Goal: Check status: Check status

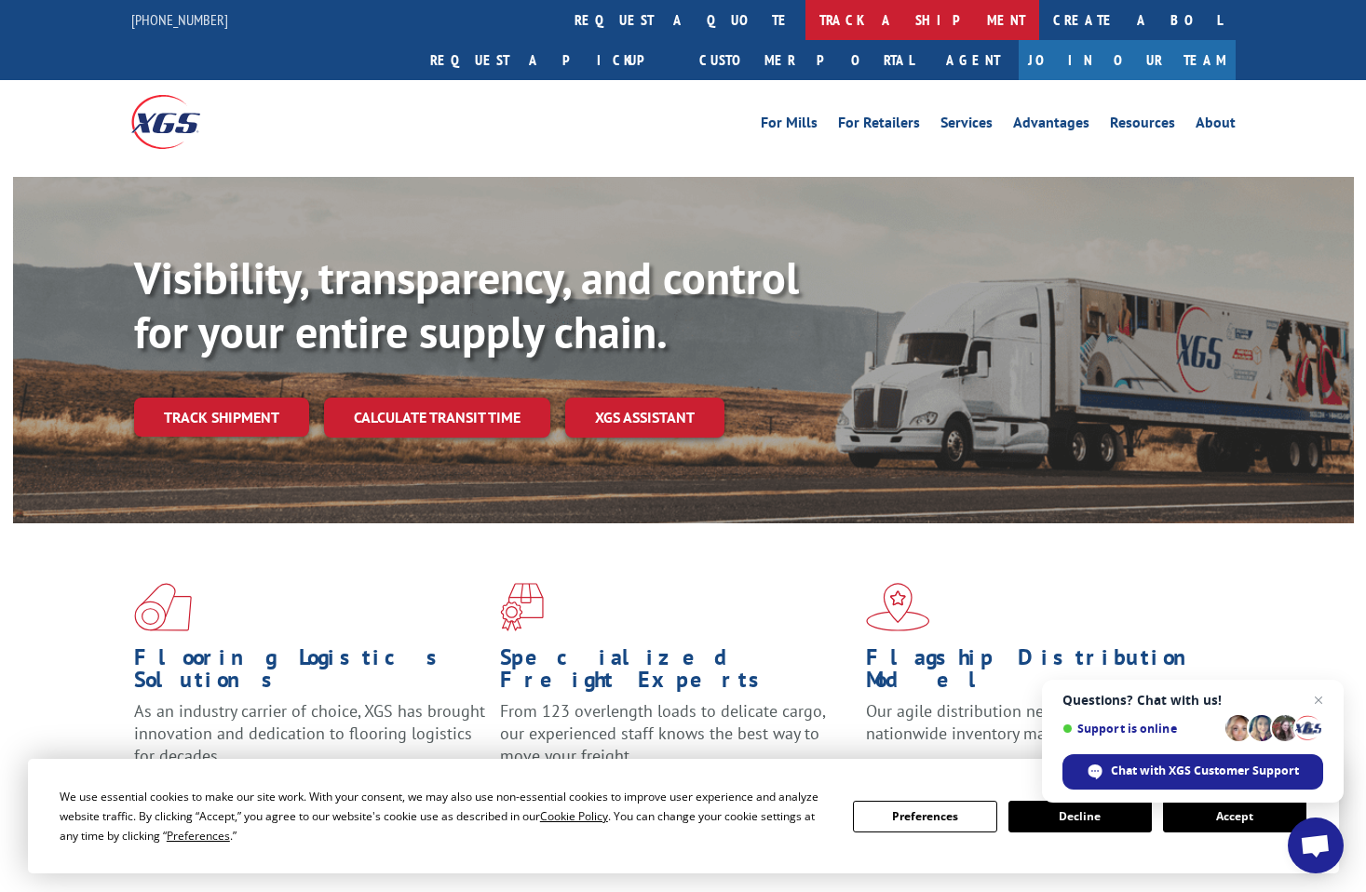
click at [805, 16] on link "track a shipment" at bounding box center [922, 20] width 234 height 40
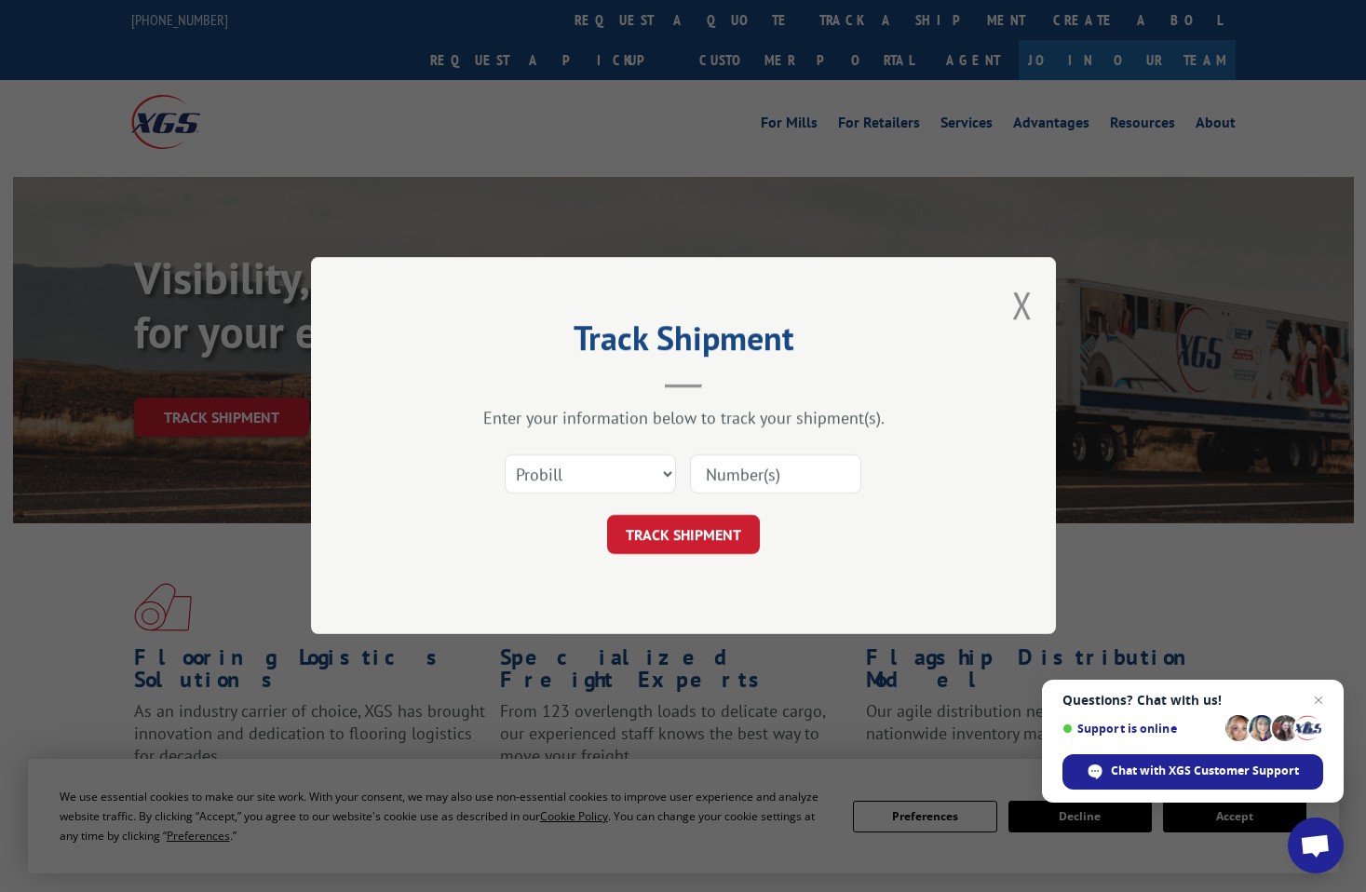
click at [743, 459] on input at bounding box center [775, 474] width 171 height 39
type input "348455031"
click at [662, 546] on button "TRACK SHIPMENT" at bounding box center [683, 535] width 153 height 39
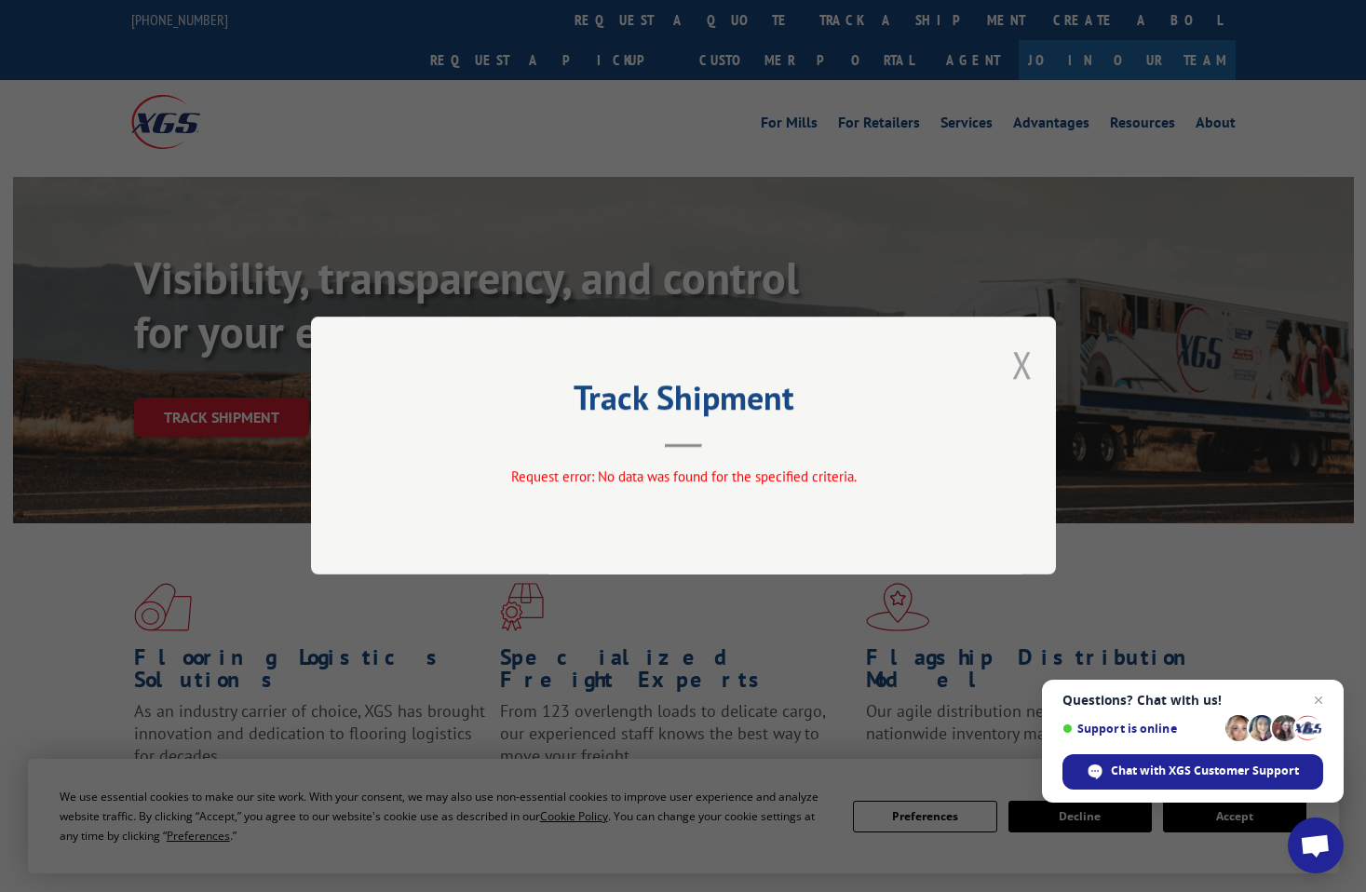
click at [1022, 356] on button "Close modal" at bounding box center [1022, 364] width 20 height 49
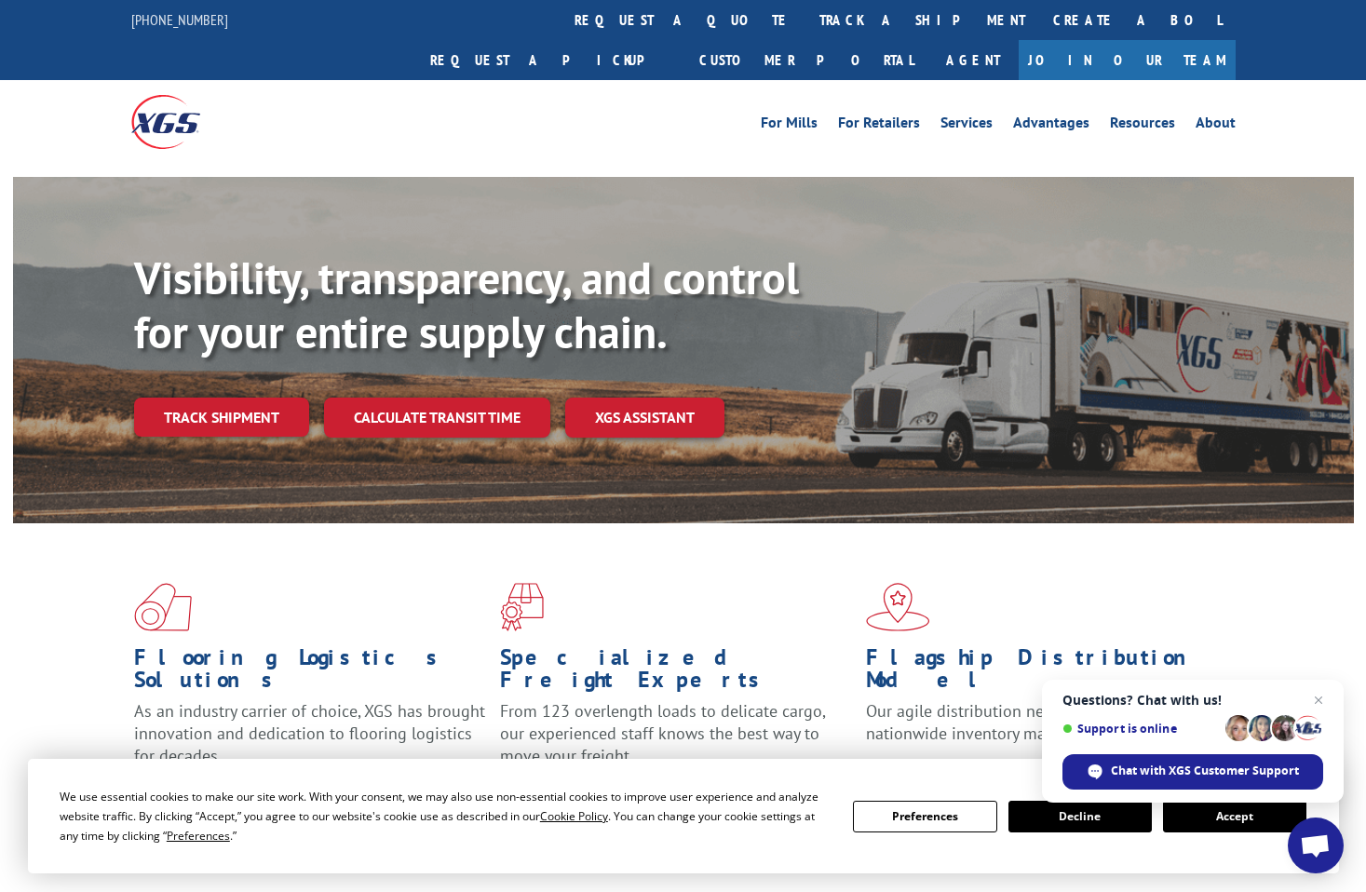
click at [1245, 810] on button "Accept" at bounding box center [1234, 817] width 143 height 32
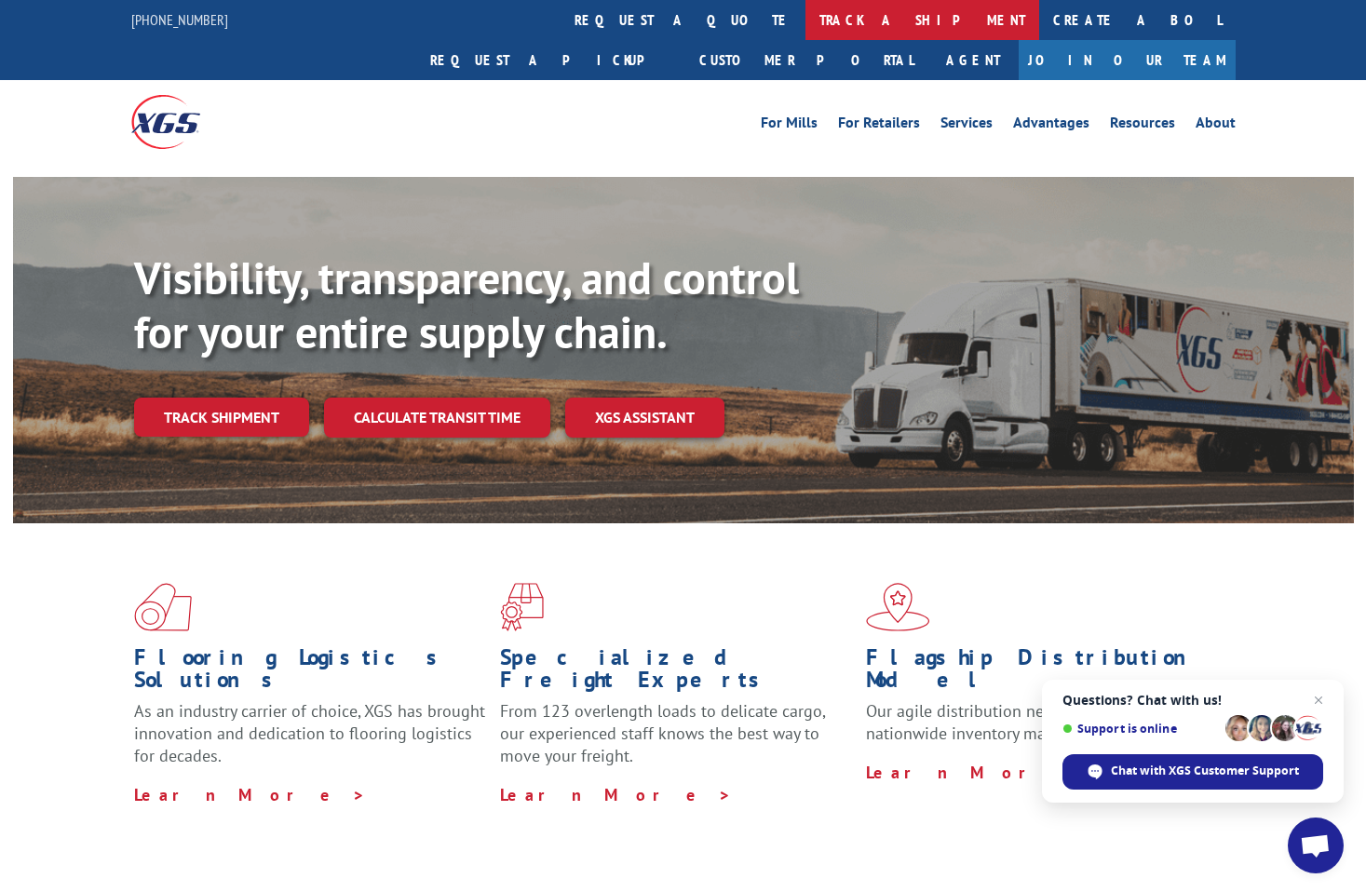
click at [805, 11] on link "track a shipment" at bounding box center [922, 20] width 234 height 40
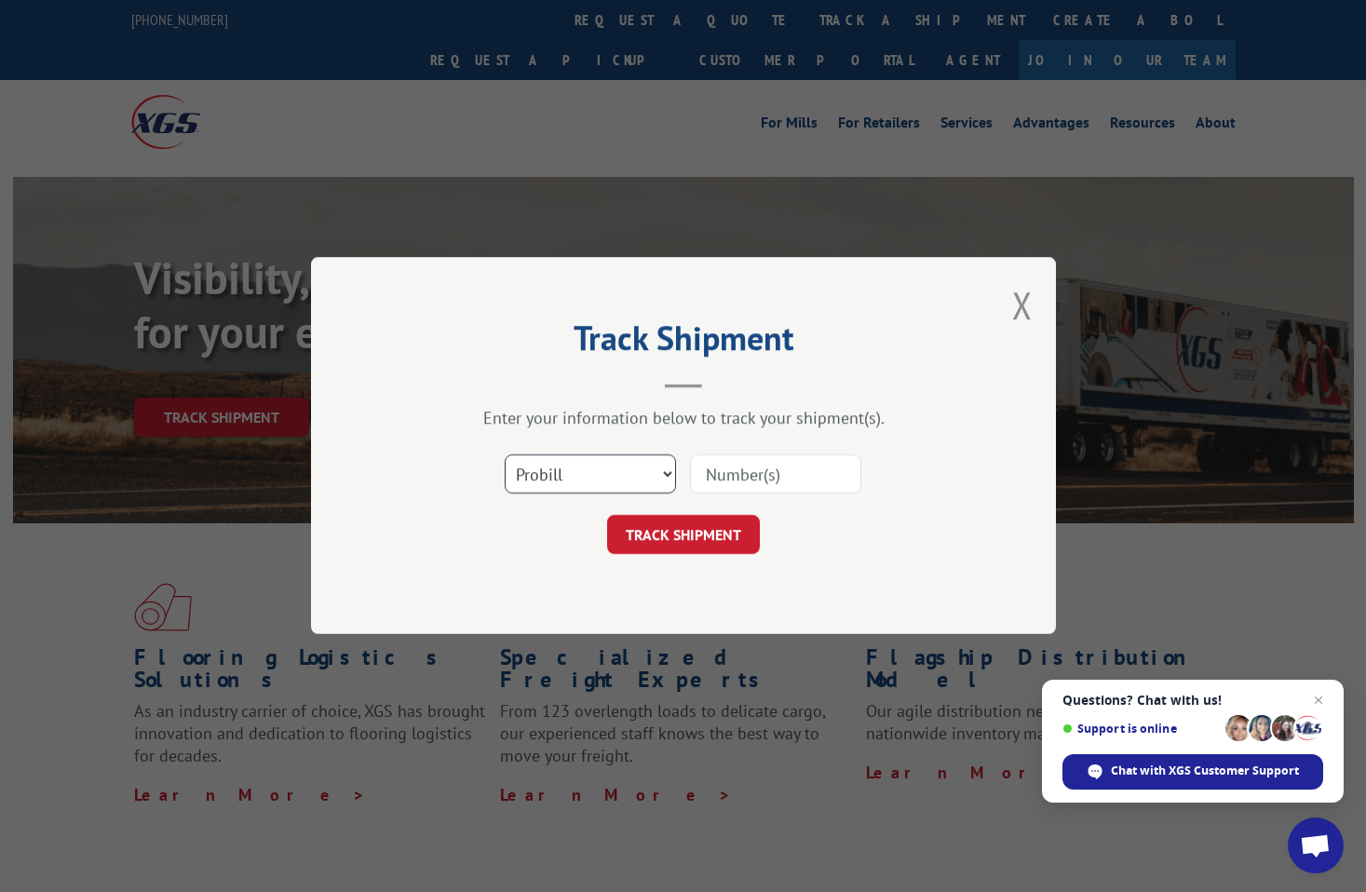
click at [662, 464] on select "Select category... Probill BOL PO" at bounding box center [590, 474] width 171 height 39
select select "po"
click at [505, 455] on select "Select category... Probill BOL PO" at bounding box center [590, 474] width 171 height 39
click at [802, 474] on input at bounding box center [775, 474] width 171 height 39
type input "17559696"
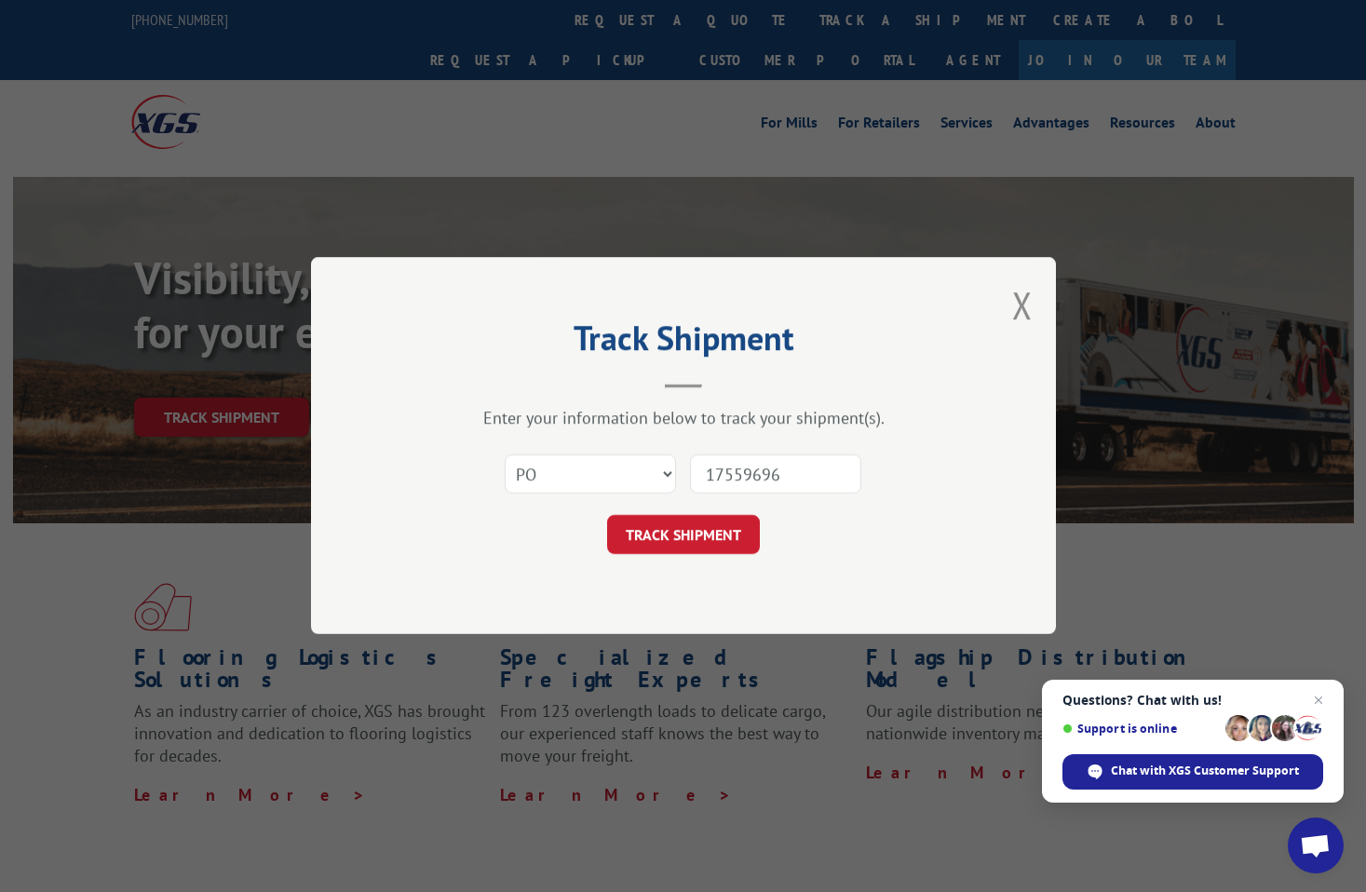
click button "TRACK SHIPMENT" at bounding box center [683, 535] width 153 height 39
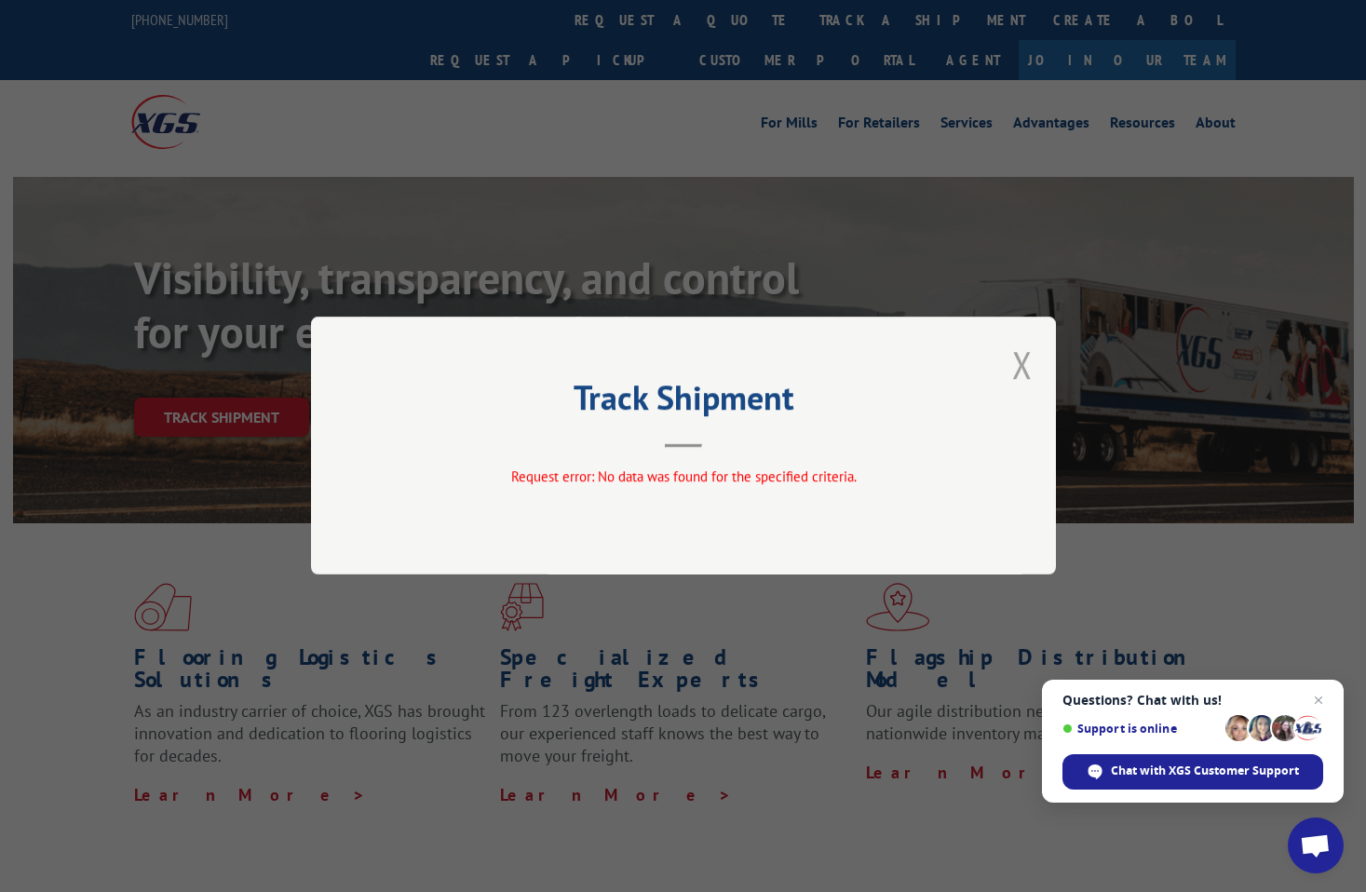
click at [1022, 368] on button "Close modal" at bounding box center [1022, 364] width 20 height 49
